Goal: Check status: Check status

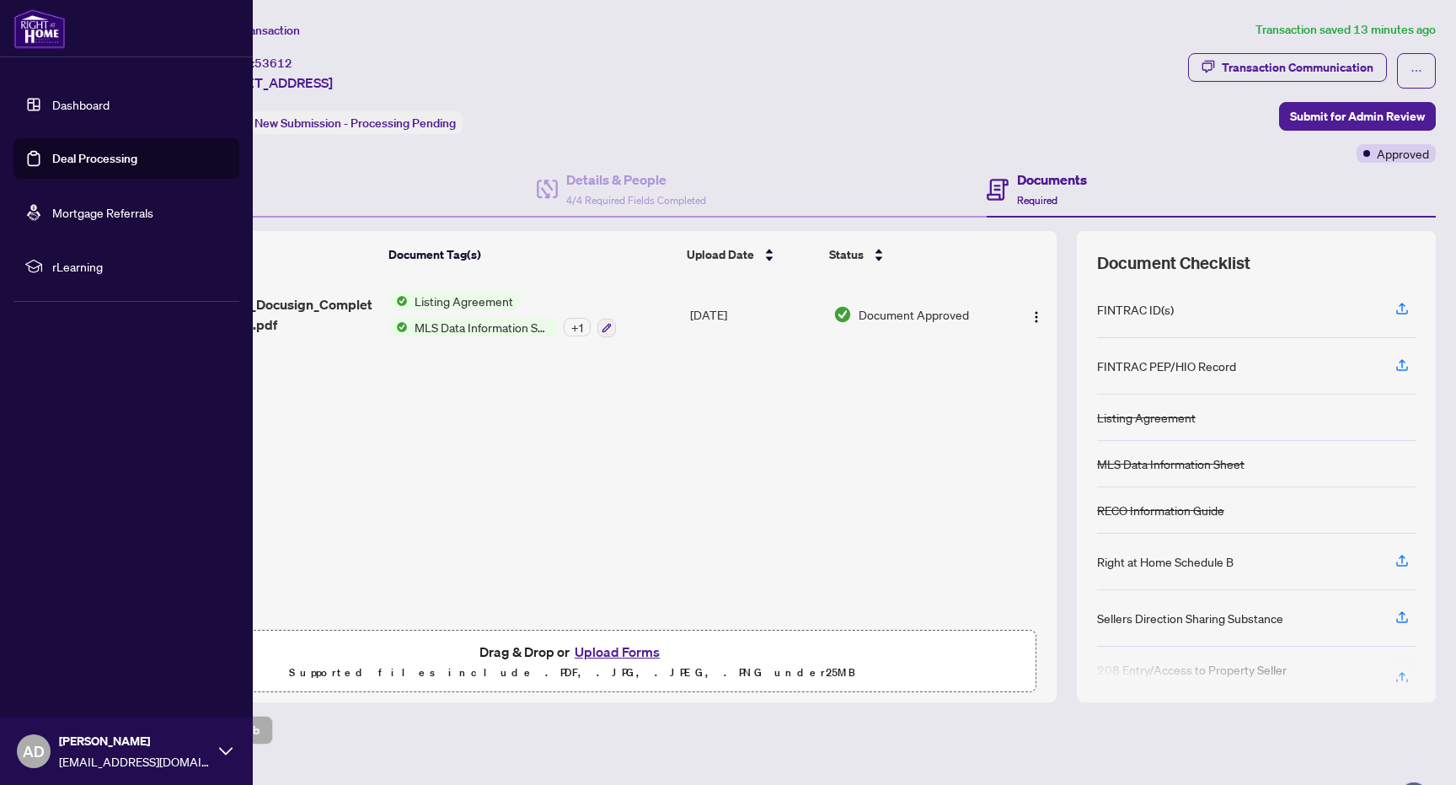
click at [52, 103] on link "Dashboard" at bounding box center [80, 104] width 57 height 15
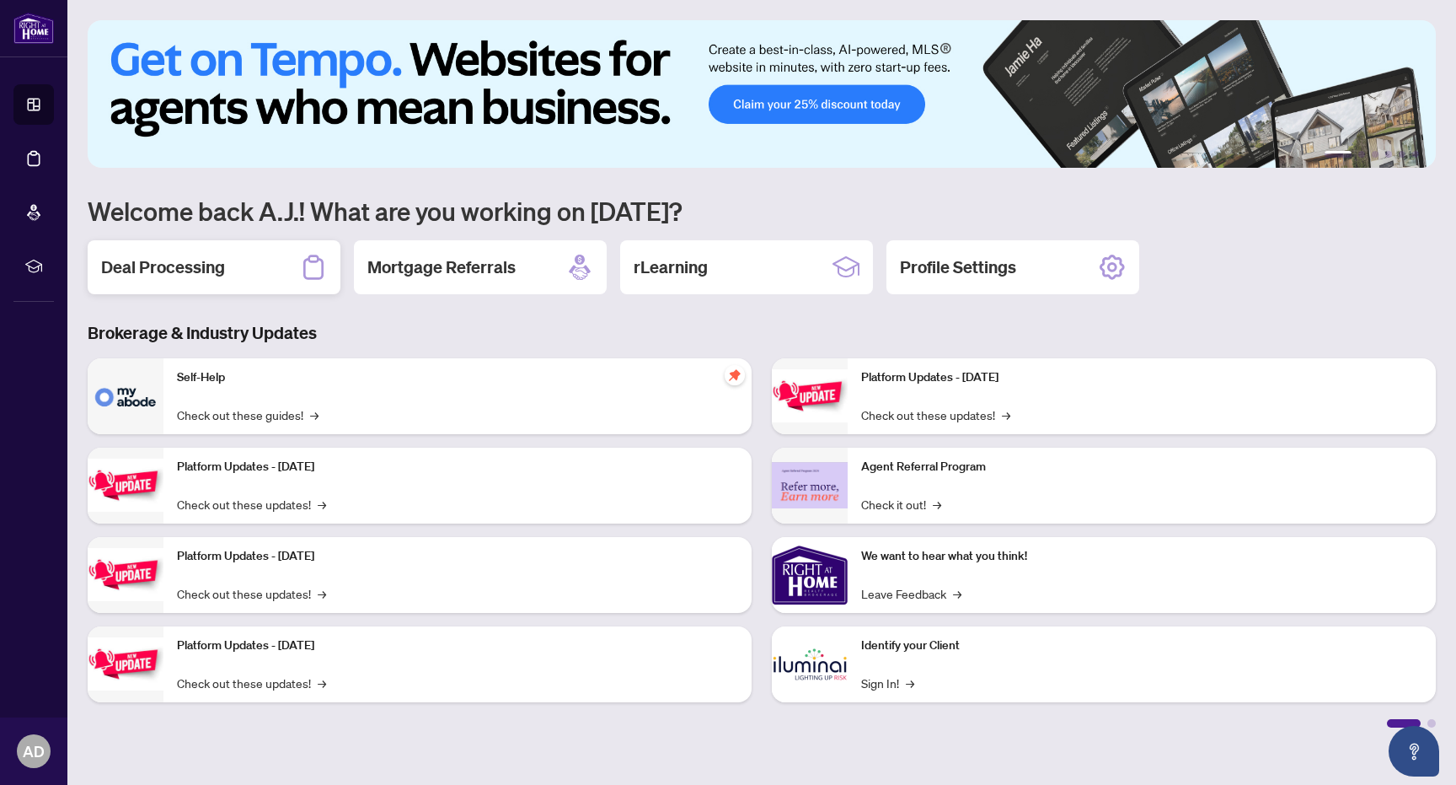
click at [224, 266] on h2 "Deal Processing" at bounding box center [163, 267] width 124 height 24
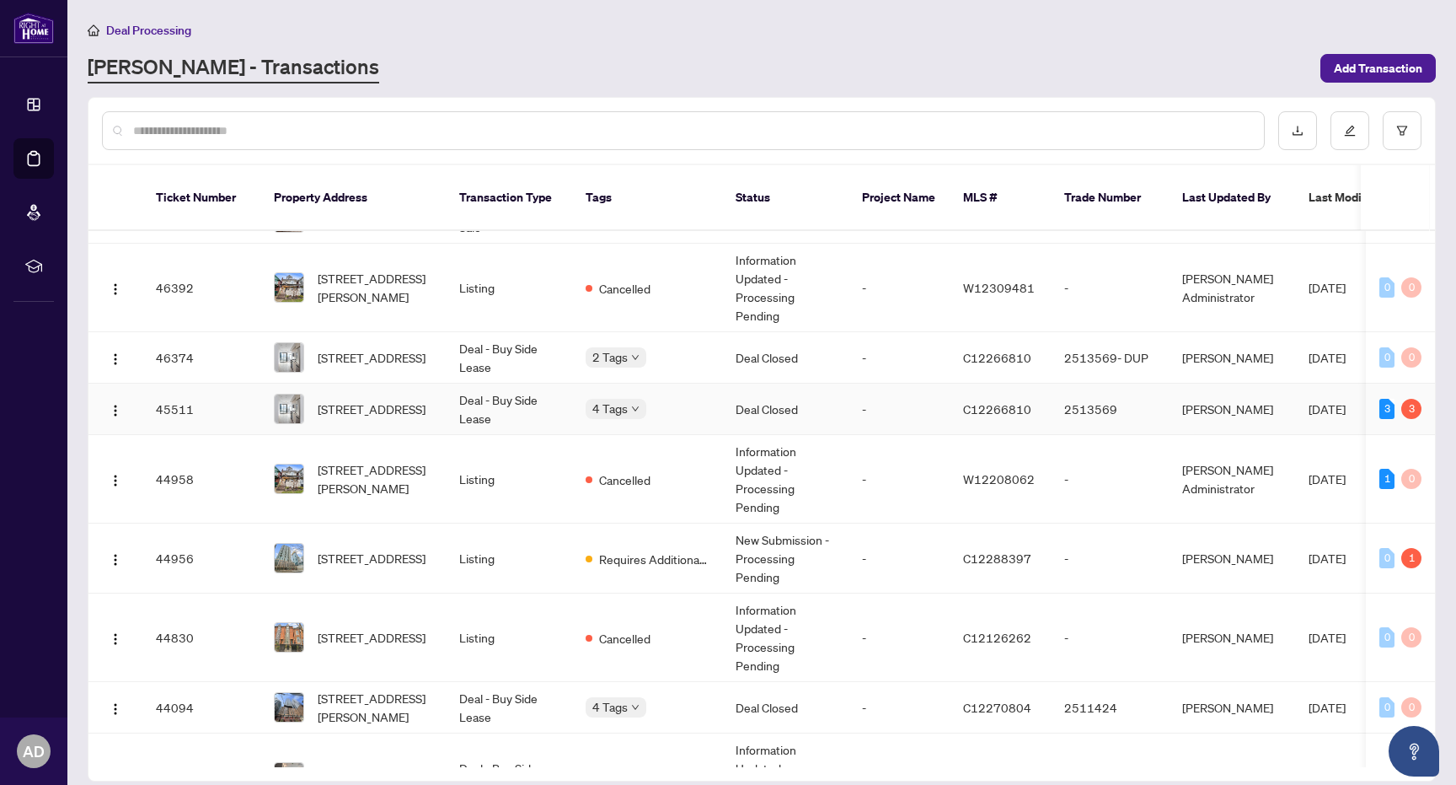
scroll to position [559, 0]
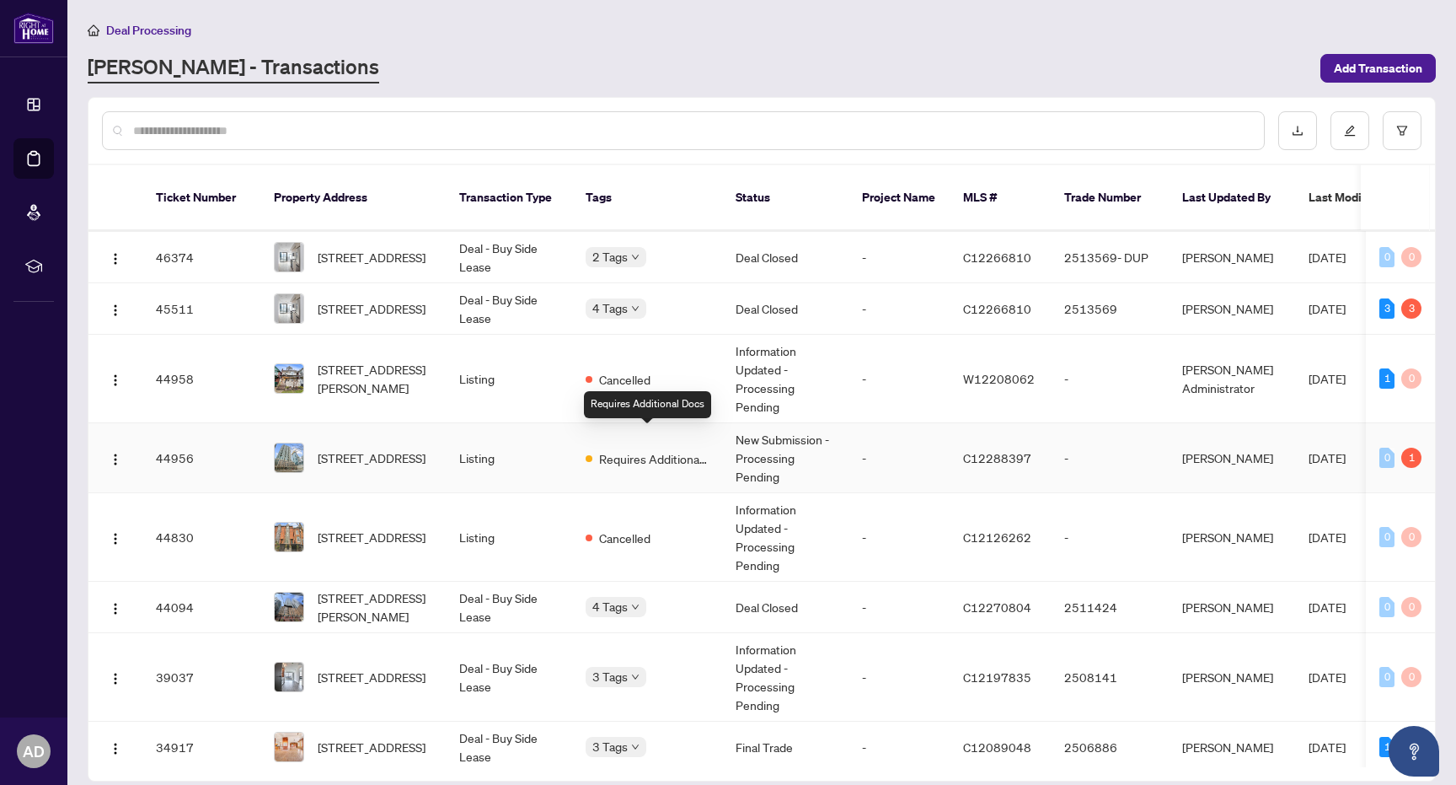
click at [648, 449] on span "Requires Additional Docs" at bounding box center [654, 458] width 110 height 19
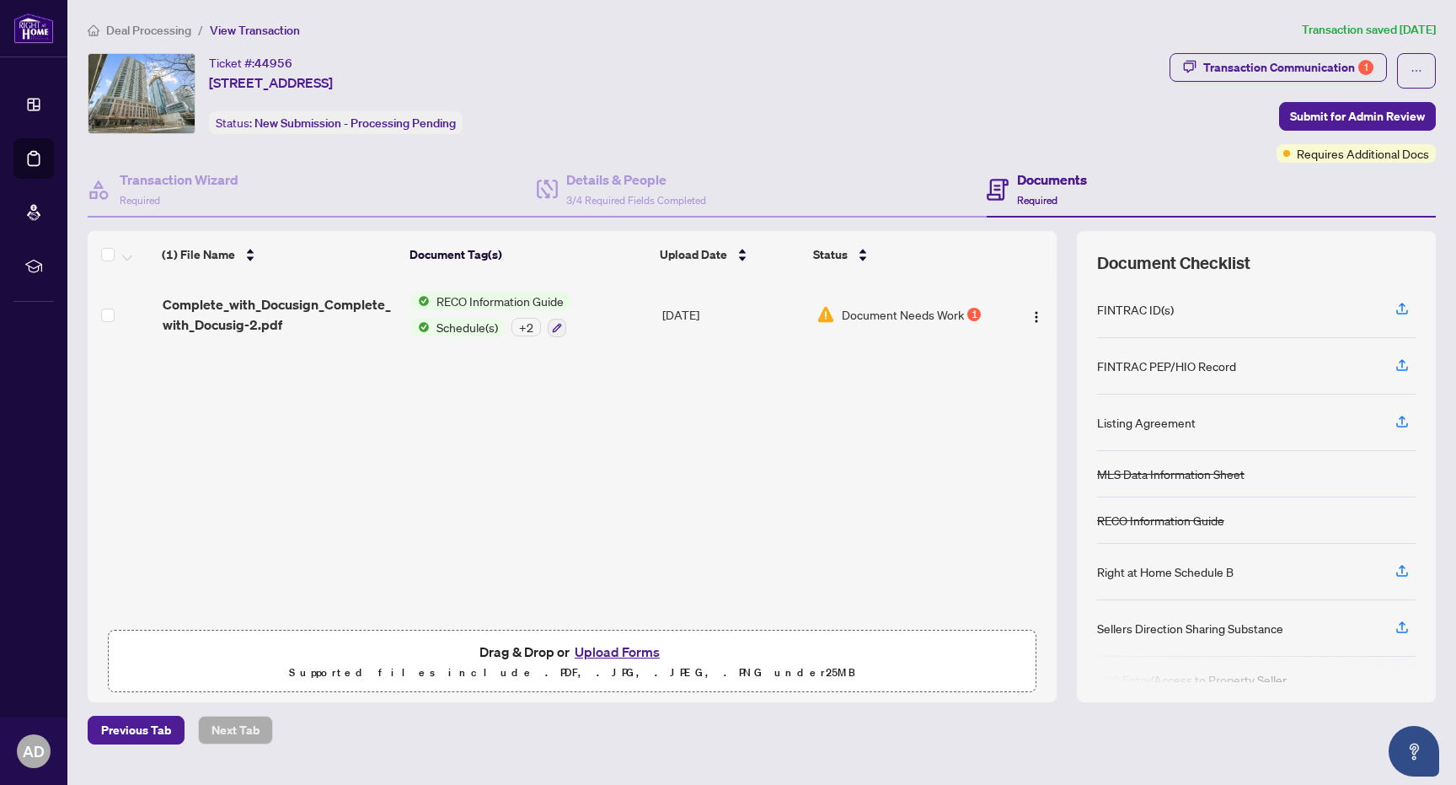
click at [902, 316] on span "Document Needs Work" at bounding box center [903, 314] width 122 height 19
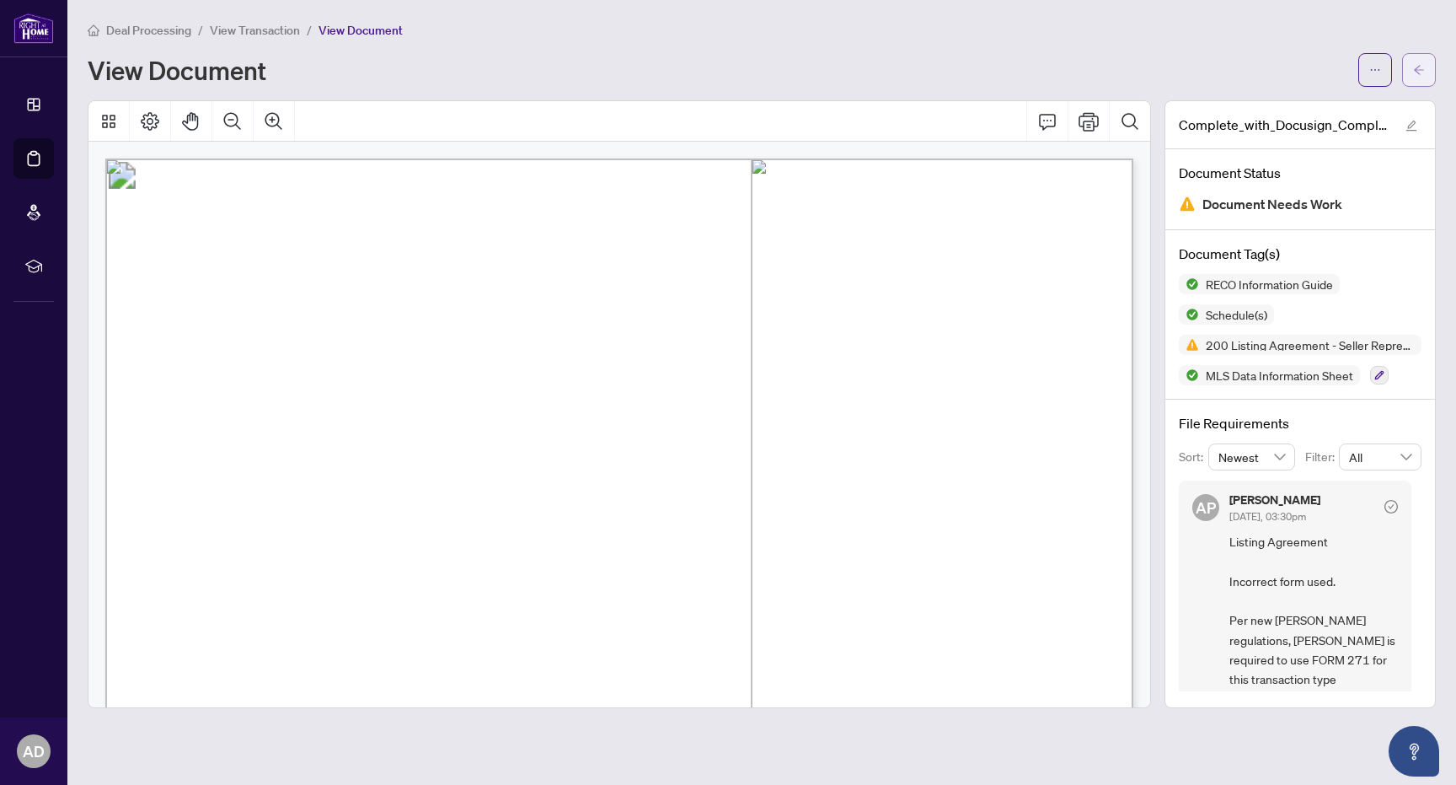
click at [1422, 68] on icon "arrow-left" at bounding box center [1419, 70] width 12 height 12
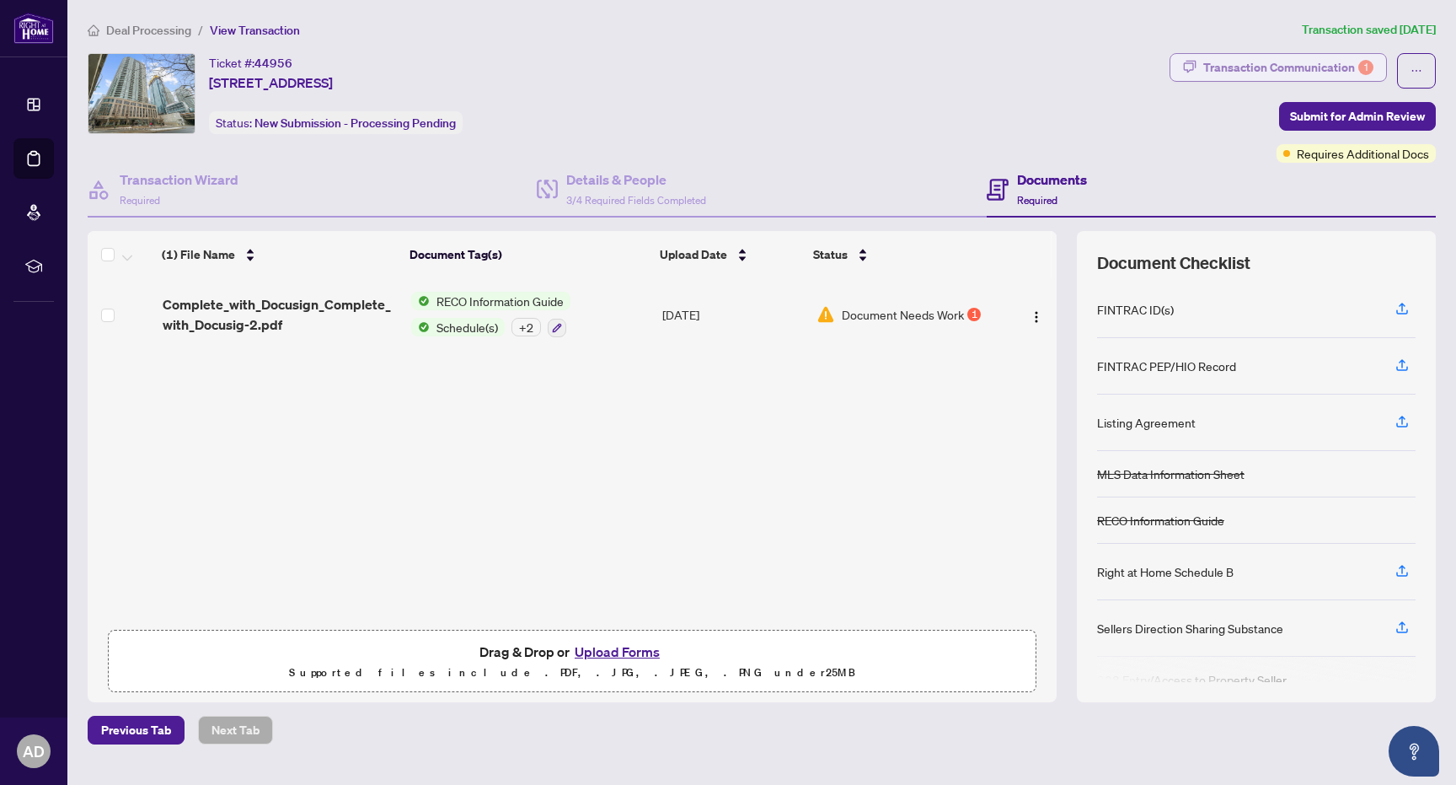
click at [1310, 61] on div "Transaction Communication 1" at bounding box center [1288, 67] width 170 height 27
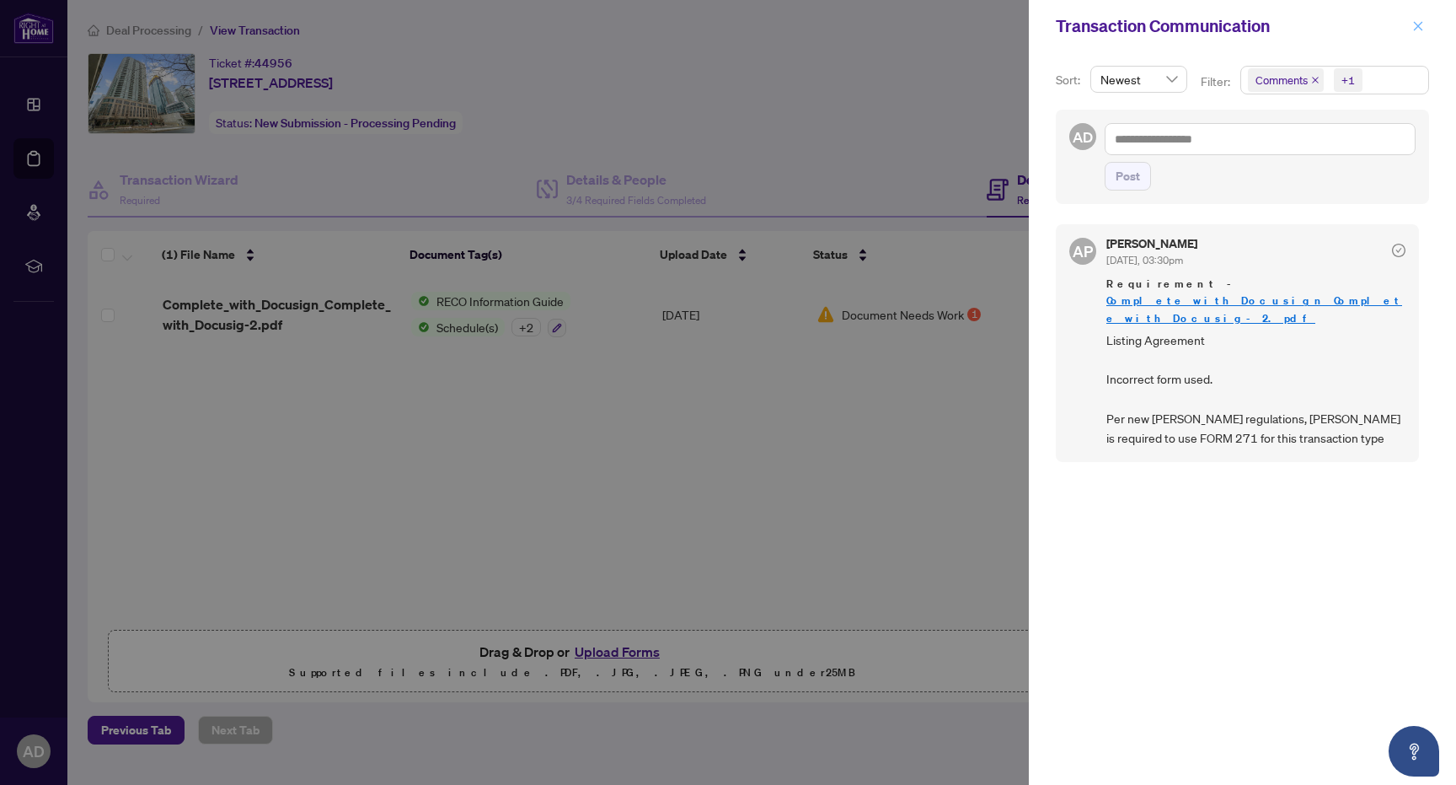
click at [1418, 29] on icon "close" at bounding box center [1418, 26] width 12 height 12
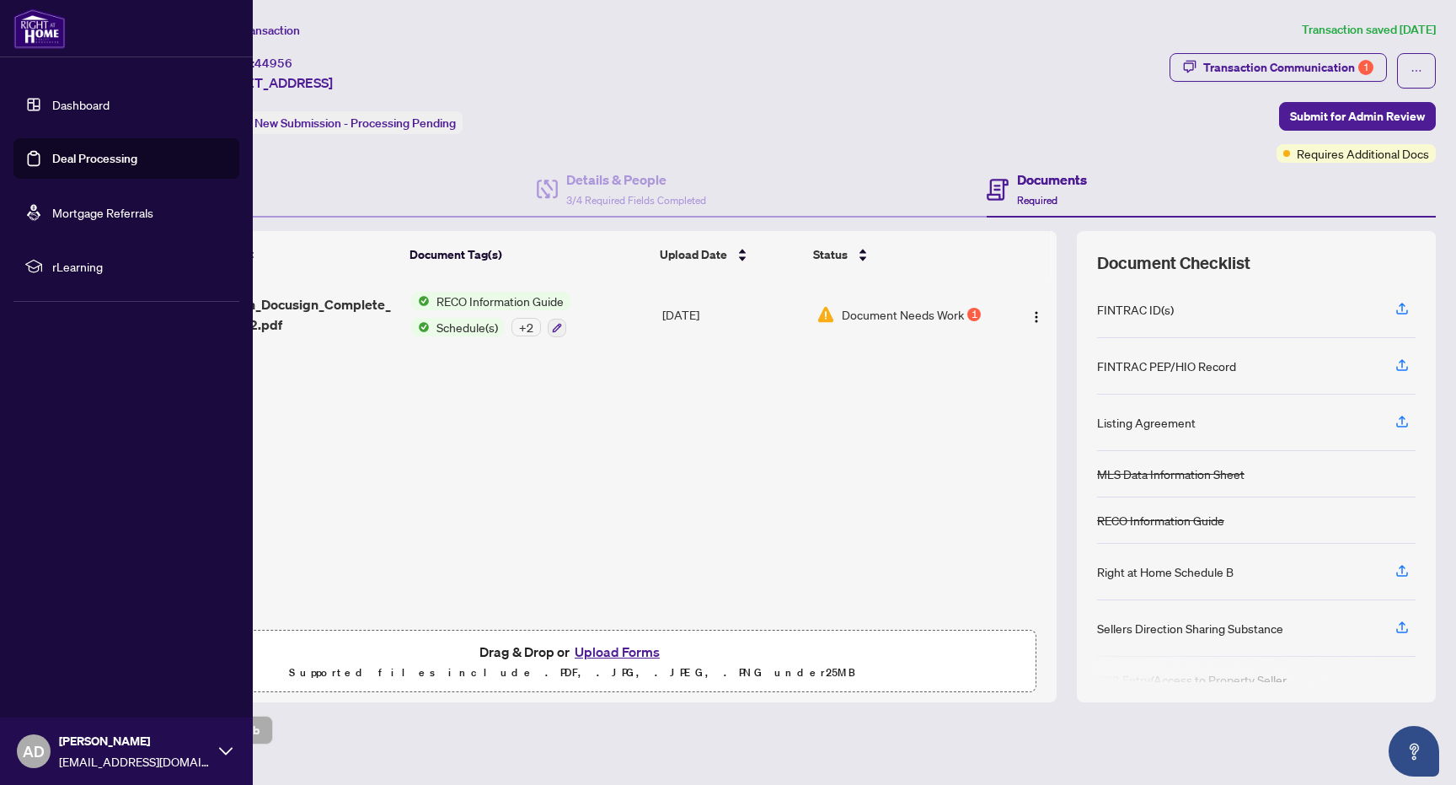
click at [61, 109] on link "Dashboard" at bounding box center [80, 104] width 57 height 15
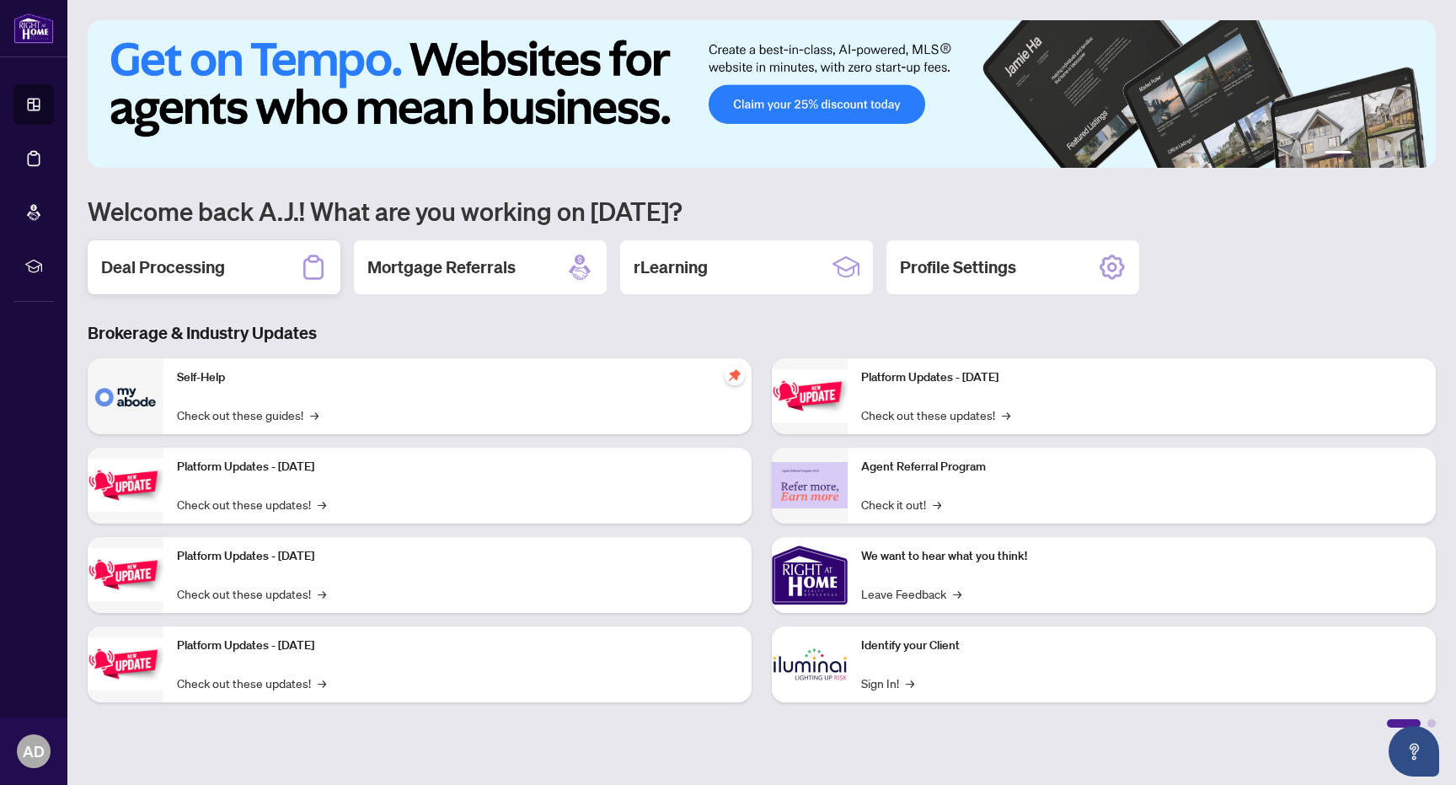
click at [168, 283] on div "Deal Processing" at bounding box center [214, 267] width 253 height 54
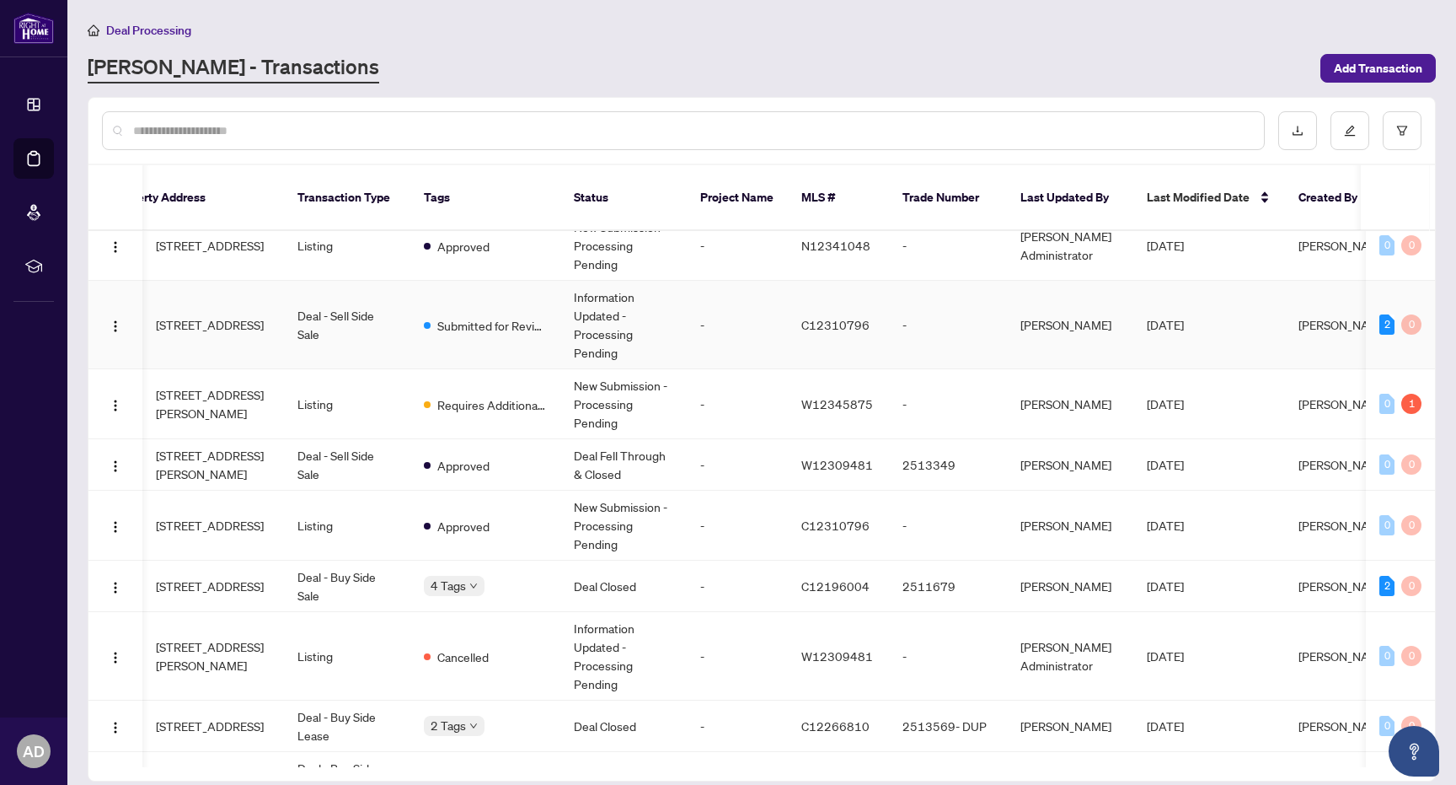
scroll to position [0, 147]
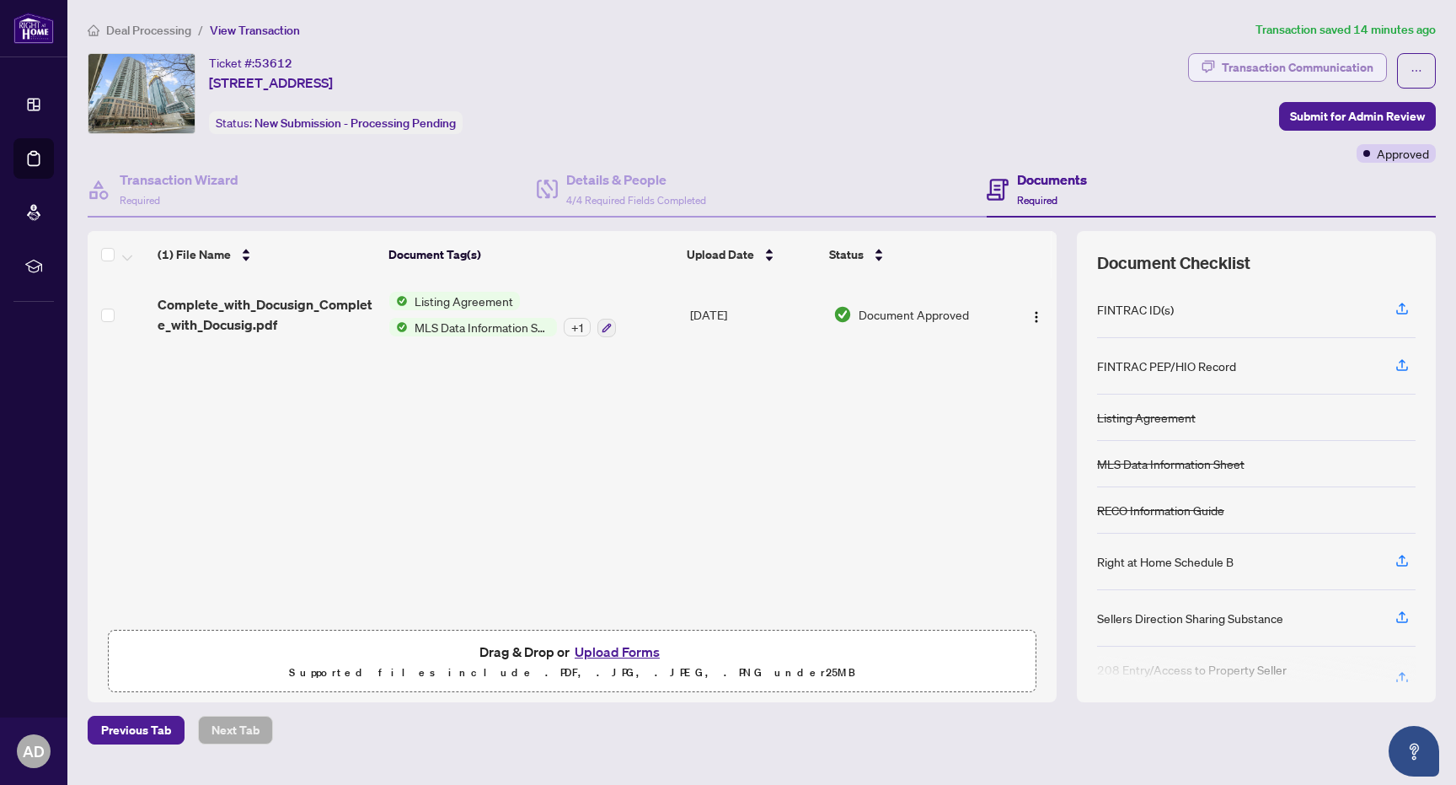
click at [1306, 62] on div "Transaction Communication" at bounding box center [1298, 67] width 152 height 27
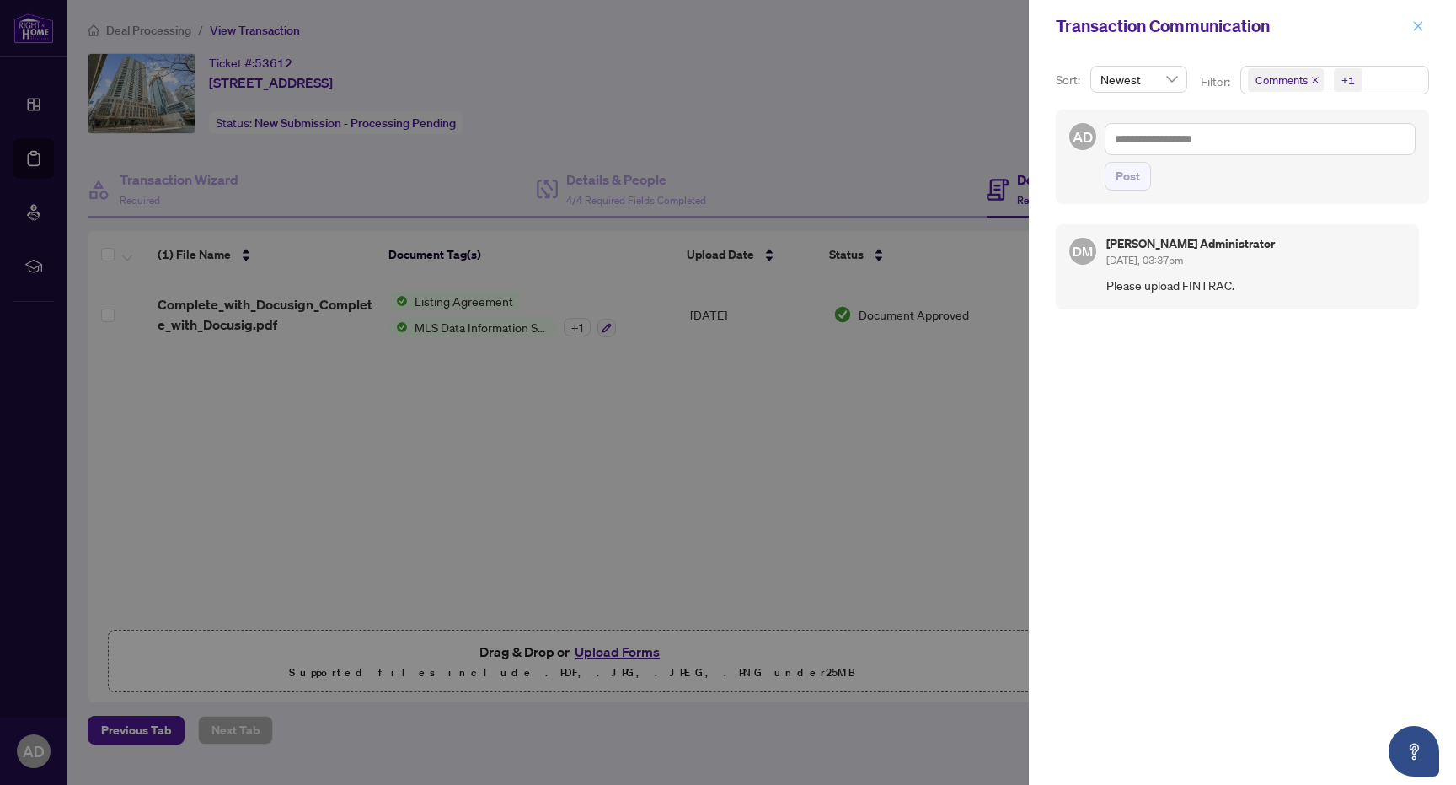
click at [1419, 28] on icon "close" at bounding box center [1418, 25] width 9 height 9
